Goal: Information Seeking & Learning: Learn about a topic

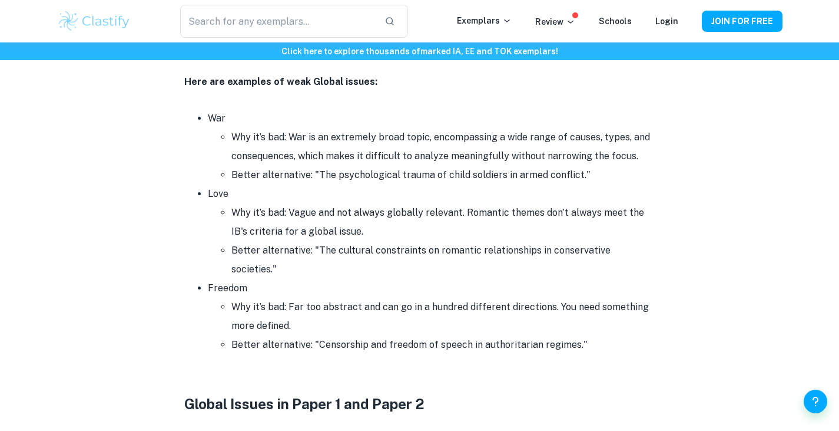
scroll to position [1751, 0]
drag, startPoint x: 240, startPoint y: 93, endPoint x: 270, endPoint y: 83, distance: 31.1
click at [270, 83] on strong "Here are examples of weak Global issues:" at bounding box center [280, 80] width 193 height 11
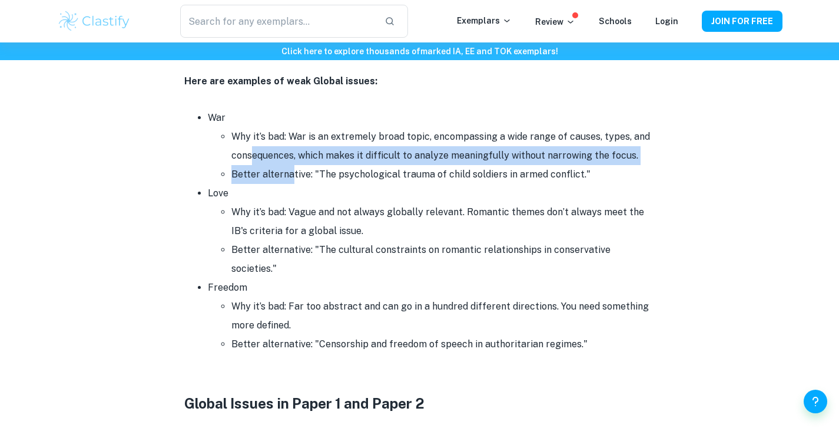
drag, startPoint x: 253, startPoint y: 163, endPoint x: 296, endPoint y: 174, distance: 44.3
click at [296, 174] on ul "Why it’s bad: War is an extremely broad topic, encompassing a wide range of cau…" at bounding box center [432, 155] width 448 height 57
click at [296, 174] on li "Better alternative: "The psychological trauma of child soldiers in armed confli…" at bounding box center [443, 174] width 424 height 19
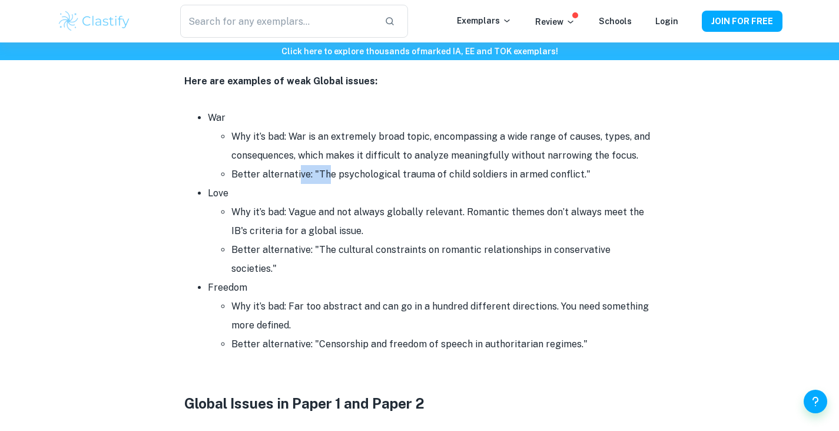
drag, startPoint x: 296, startPoint y: 174, endPoint x: 362, endPoint y: 192, distance: 67.9
click at [362, 192] on ul "War Why it’s bad: War is an extremely broad topic, encompassing a wide range of…" at bounding box center [419, 230] width 471 height 245
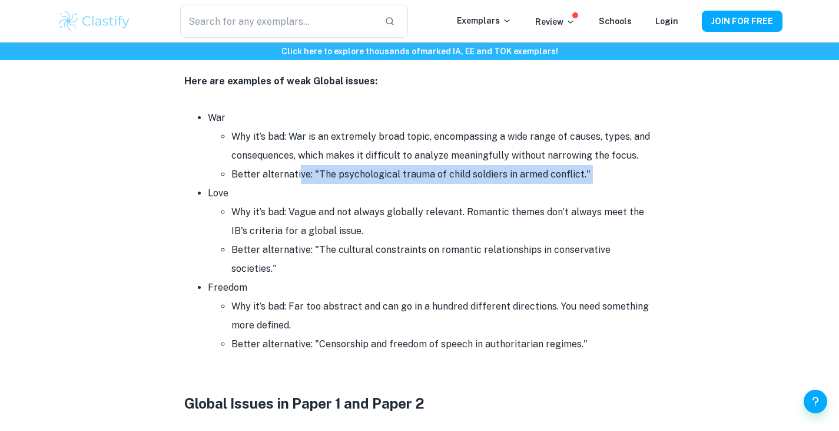
click at [362, 192] on li "Love Why it’s bad: Vague and not always globally relevant. Romantic themes don’…" at bounding box center [432, 231] width 448 height 94
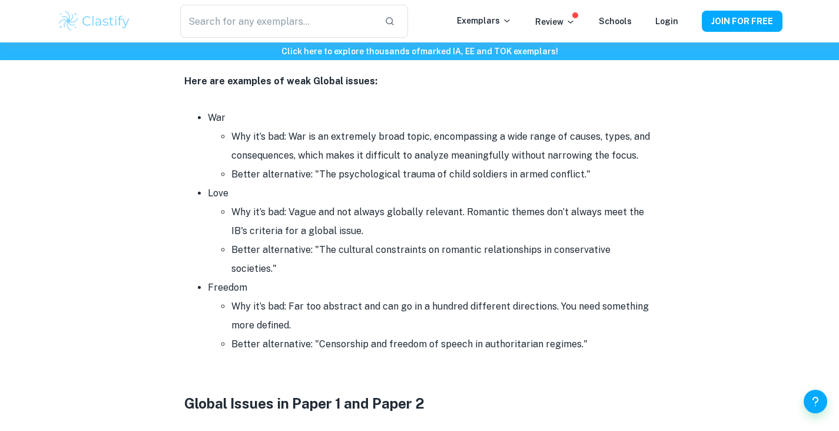
drag, startPoint x: 305, startPoint y: 227, endPoint x: 358, endPoint y: 236, distance: 54.3
click at [358, 236] on li "Why it’s bad: Vague and not always globally relevant. Romantic themes don’t alw…" at bounding box center [443, 222] width 424 height 38
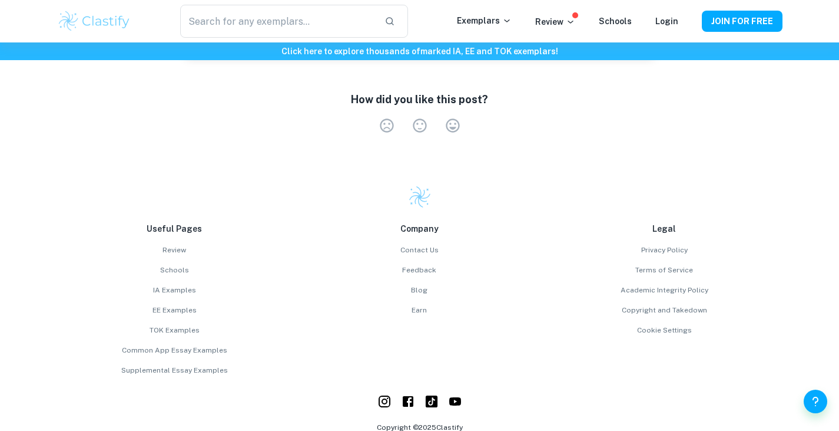
scroll to position [2530, 0]
